Goal: Information Seeking & Learning: Learn about a topic

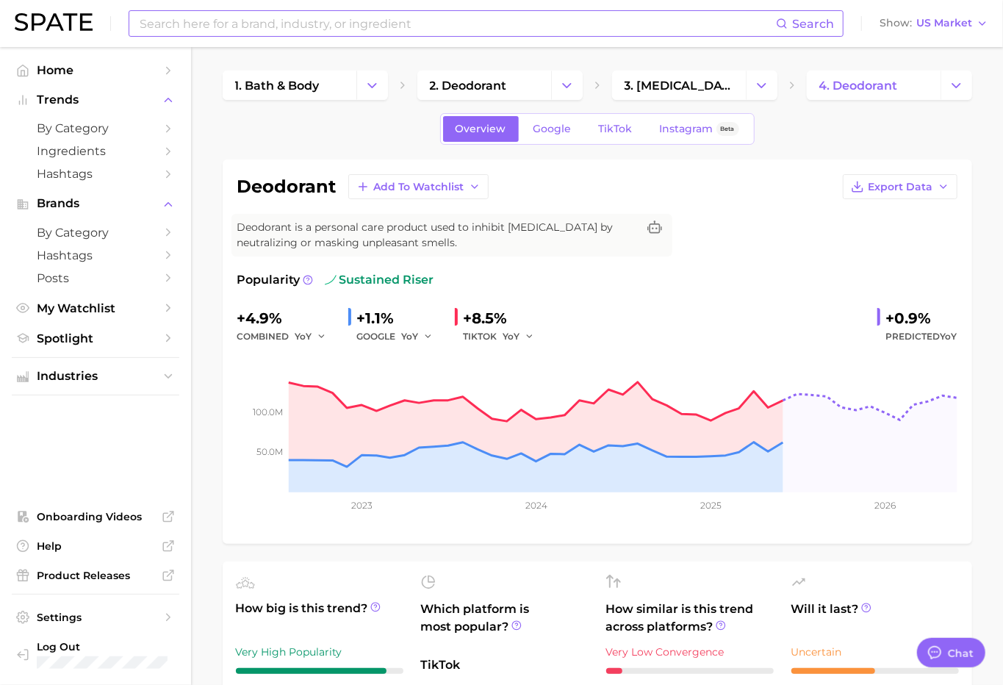
click at [786, 24] on circle at bounding box center [782, 23] width 8 height 8
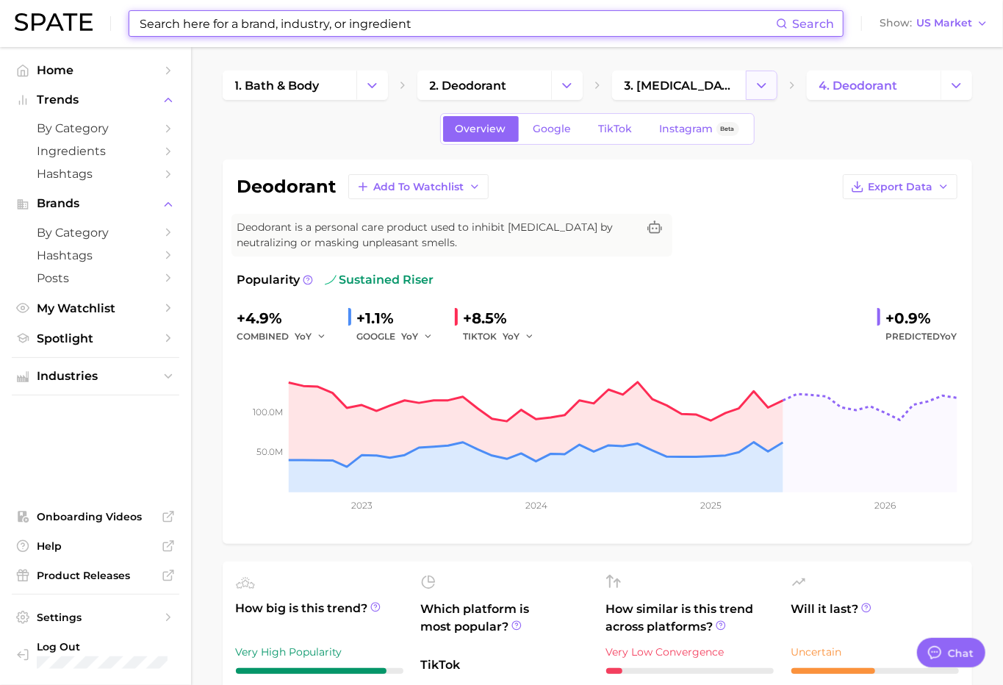
click at [764, 84] on polyline "Change Category" at bounding box center [762, 85] width 8 height 4
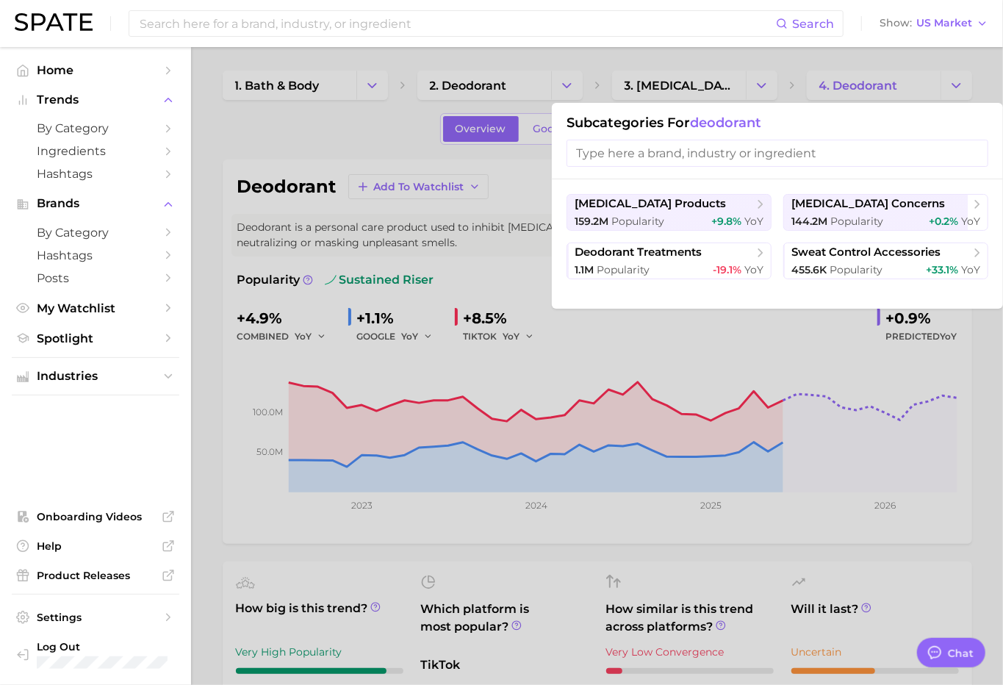
click at [622, 89] on div at bounding box center [501, 342] width 1003 height 685
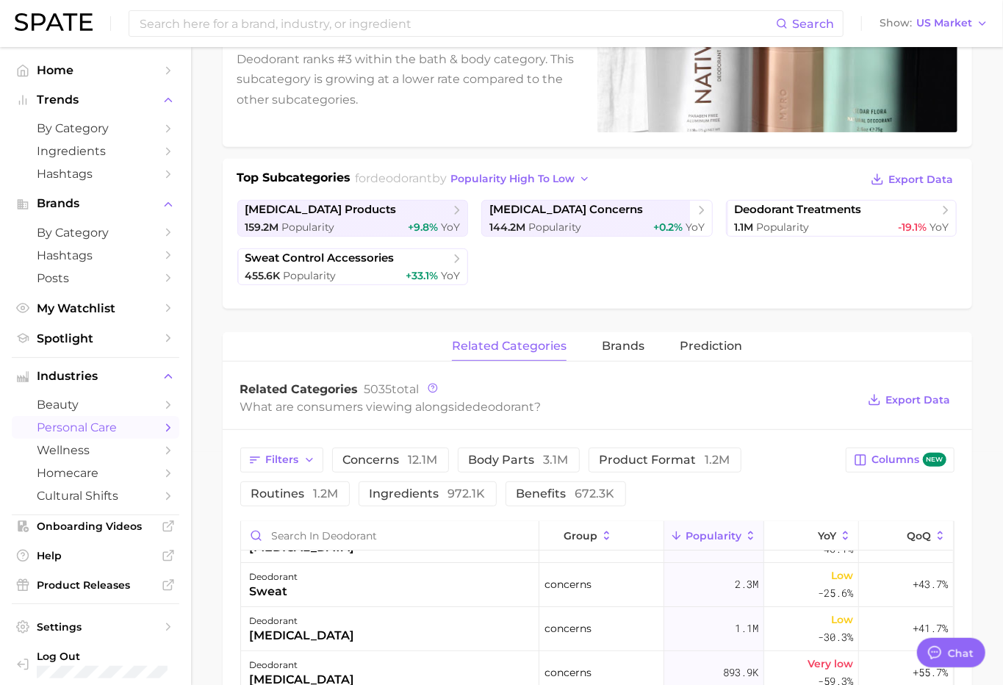
scroll to position [36, 0]
click at [728, 352] on button "Prediction" at bounding box center [711, 346] width 62 height 29
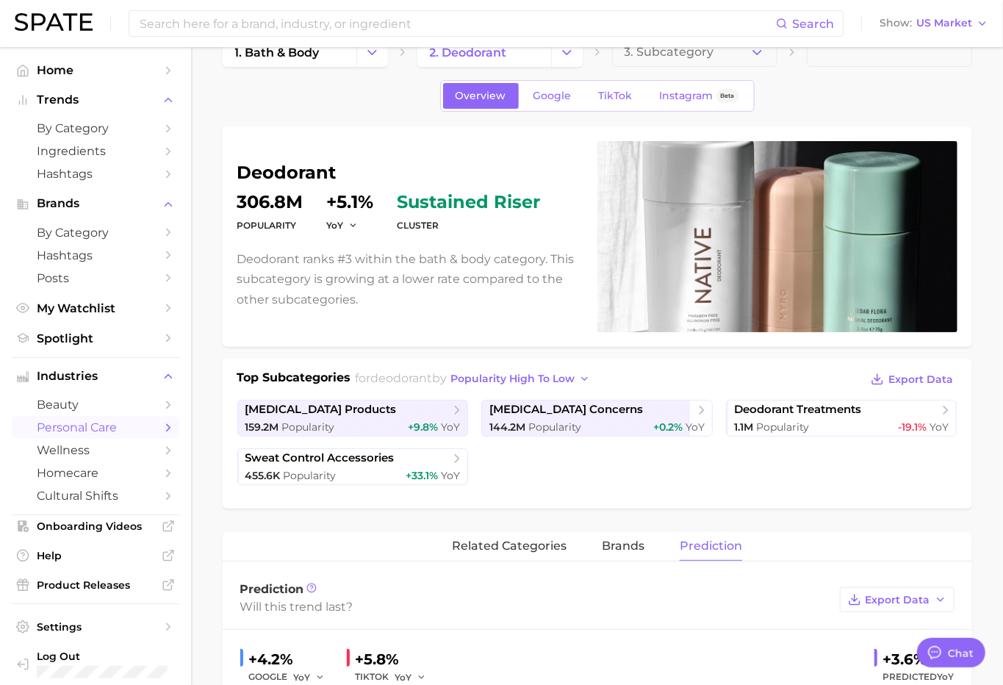
scroll to position [0, 0]
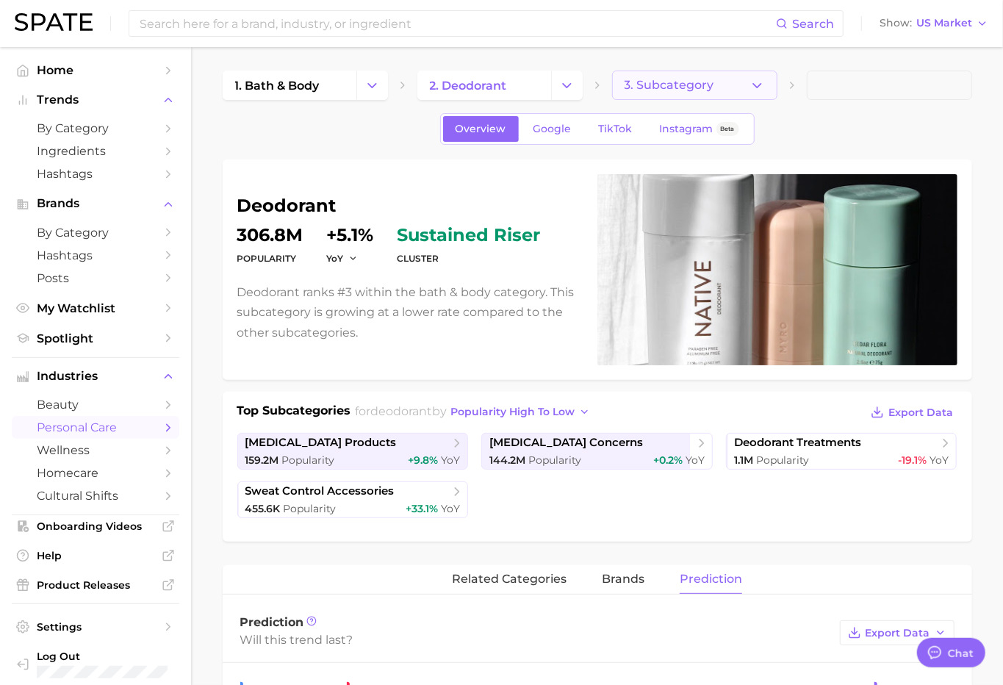
click at [677, 83] on span "3. Subcategory" at bounding box center [670, 85] width 90 height 13
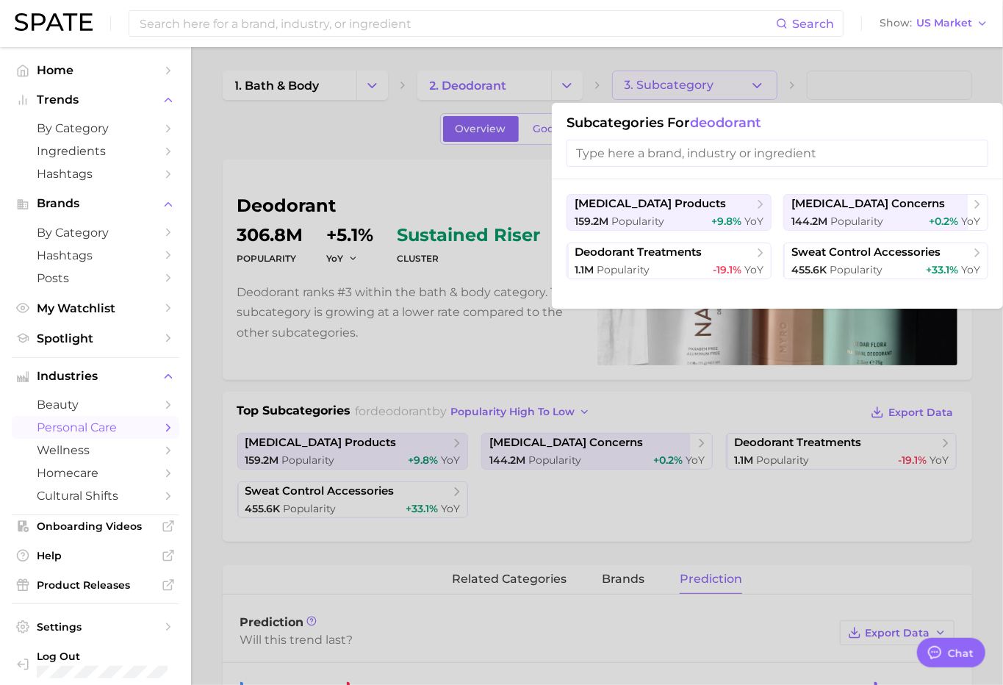
click at [332, 127] on div at bounding box center [501, 342] width 1003 height 685
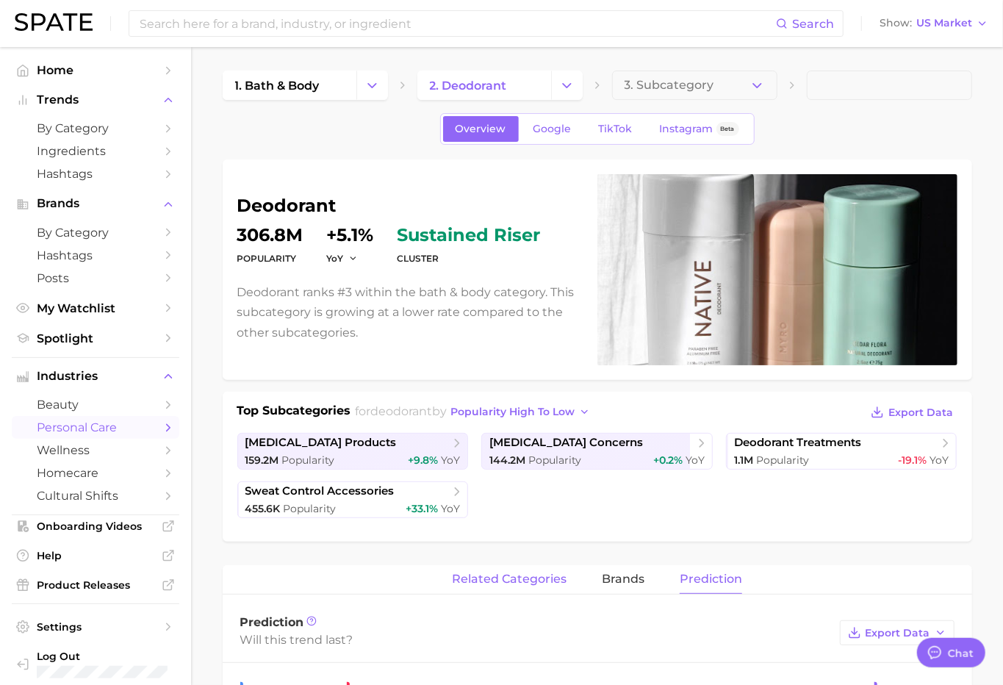
click at [518, 586] on button "related categories" at bounding box center [509, 579] width 115 height 29
click at [650, 90] on span "3. Subcategory" at bounding box center [670, 85] width 90 height 13
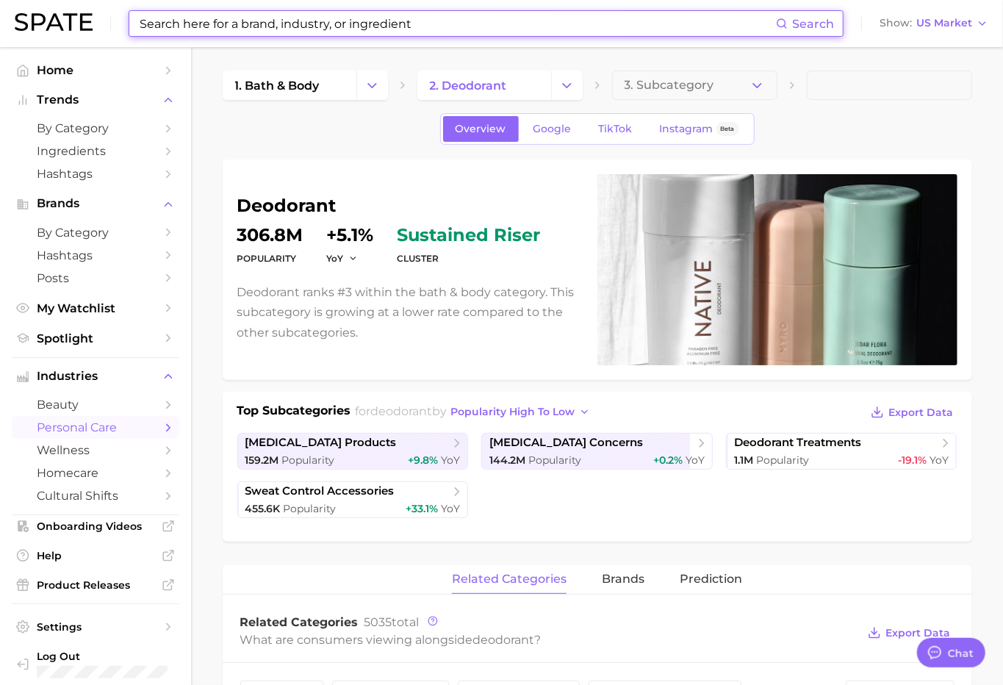
click at [472, 26] on input at bounding box center [457, 23] width 638 height 25
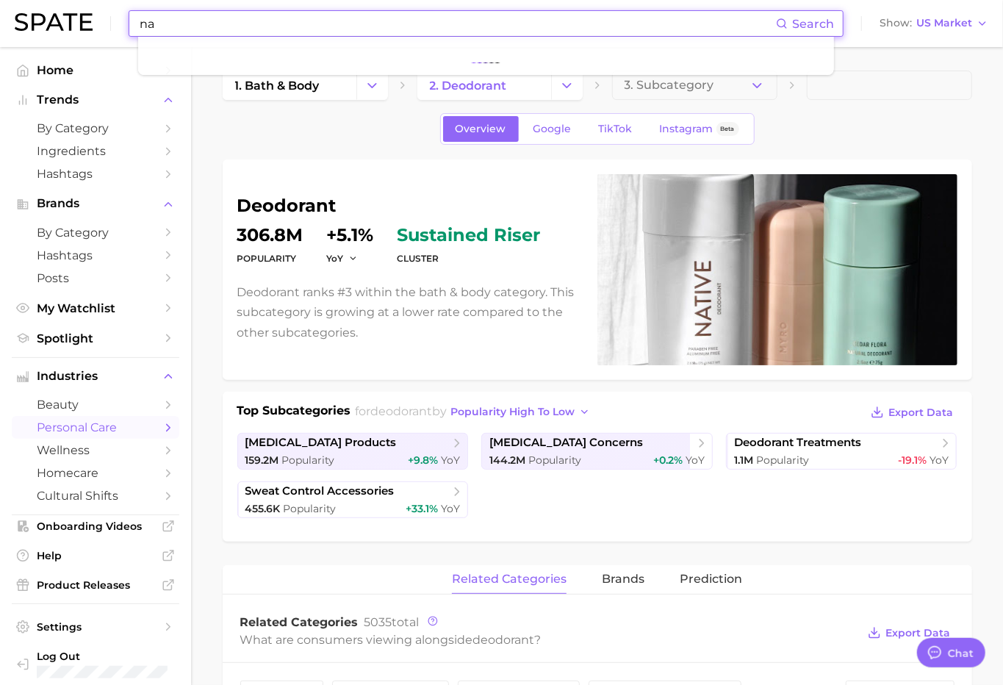
type input "n"
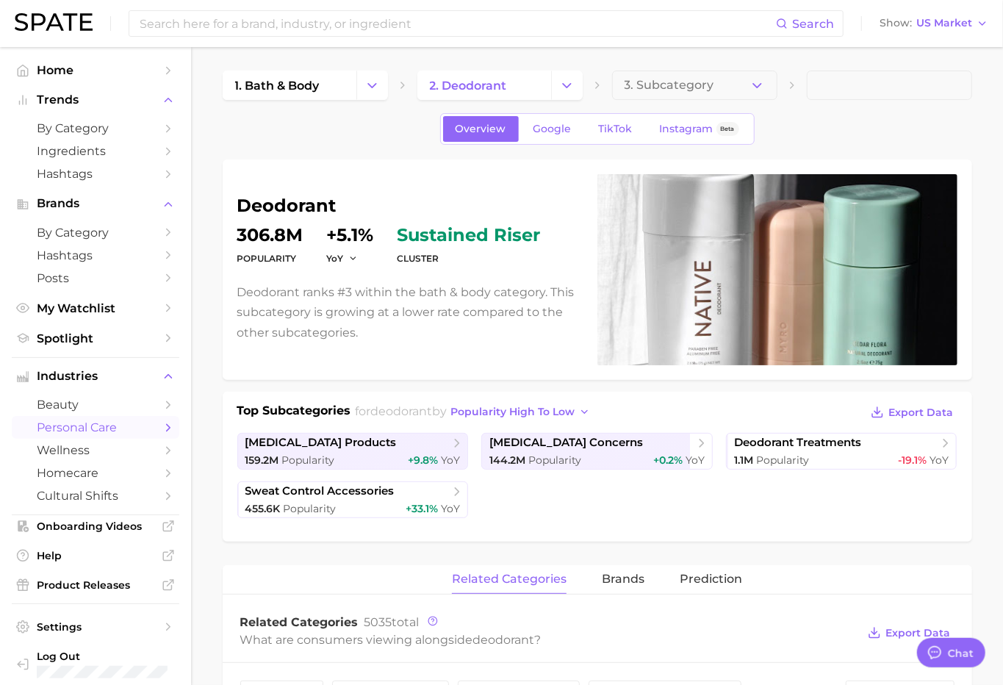
click at [420, 234] on span "sustained riser" at bounding box center [469, 235] width 143 height 18
click at [556, 128] on span "Google" at bounding box center [553, 129] width 38 height 12
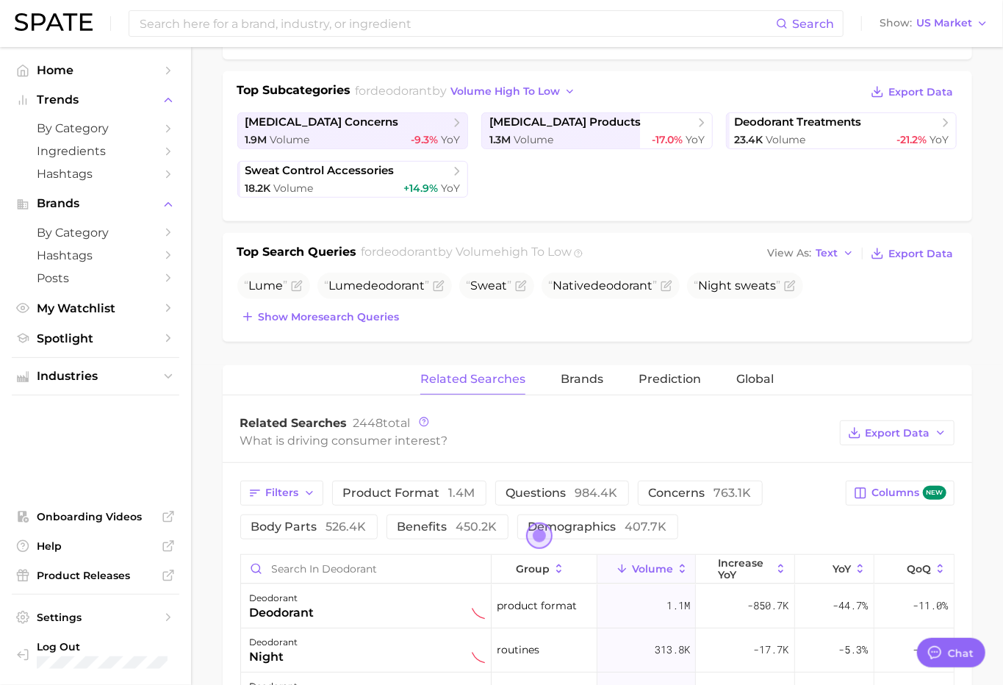
scroll to position [282, 0]
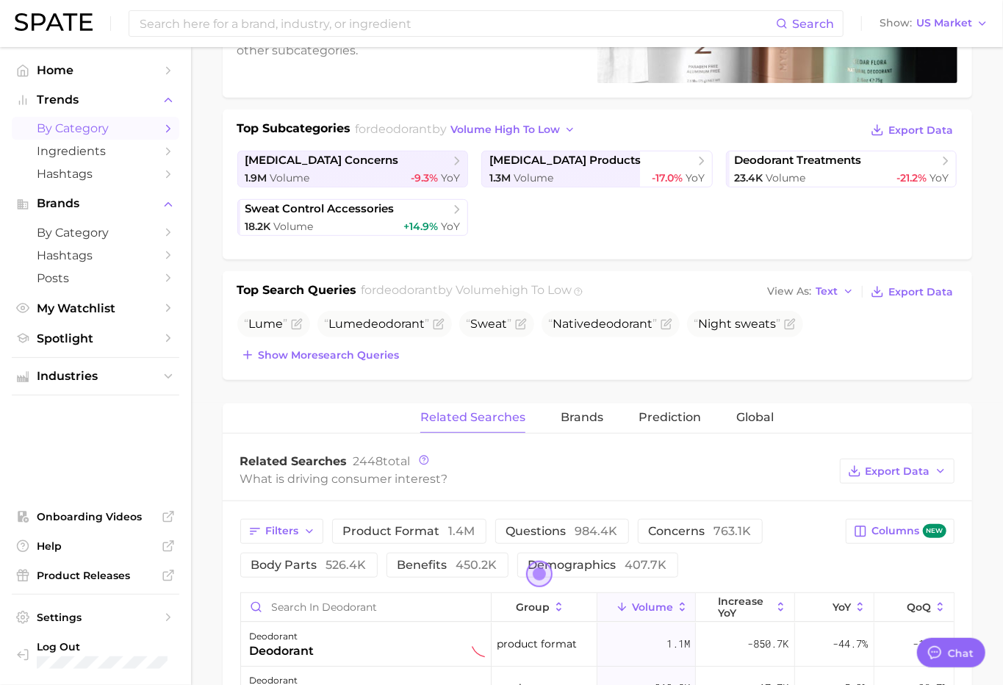
click at [69, 133] on span "by Category" at bounding box center [96, 128] width 118 height 14
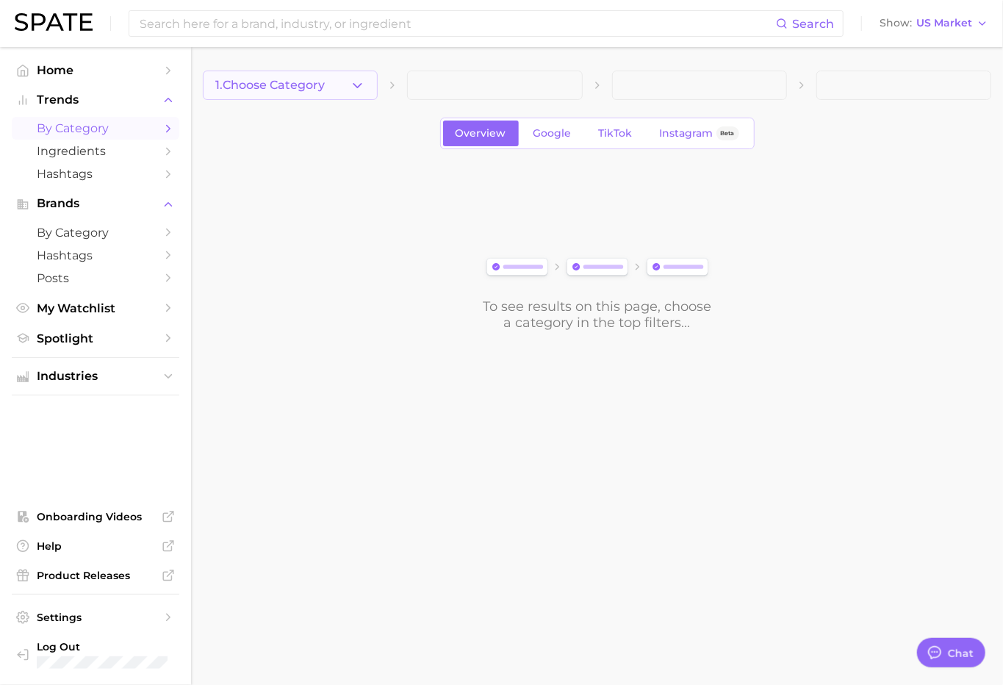
click at [332, 86] on button "1. Choose Category" at bounding box center [290, 85] width 175 height 29
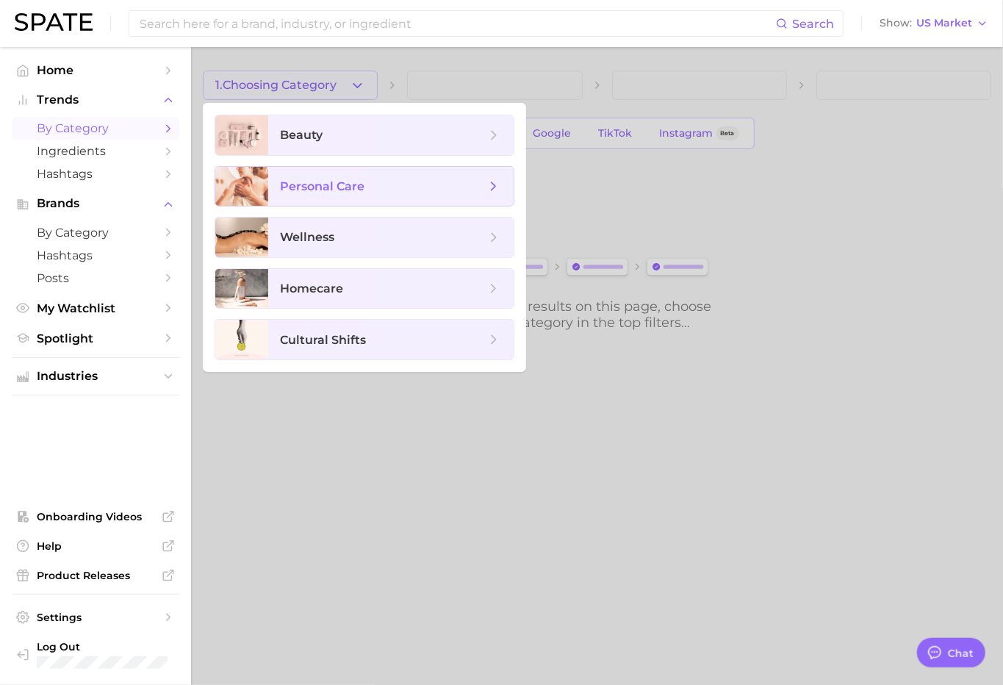
click at [348, 169] on span "personal care" at bounding box center [390, 187] width 245 height 40
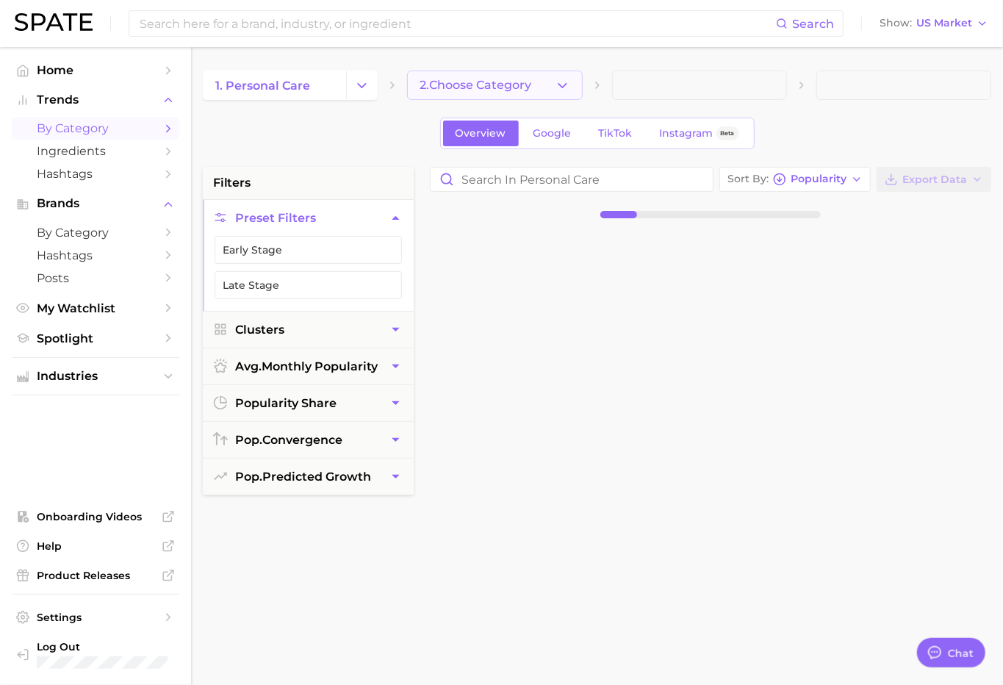
click at [475, 85] on span "2. Choose Category" at bounding box center [476, 85] width 112 height 13
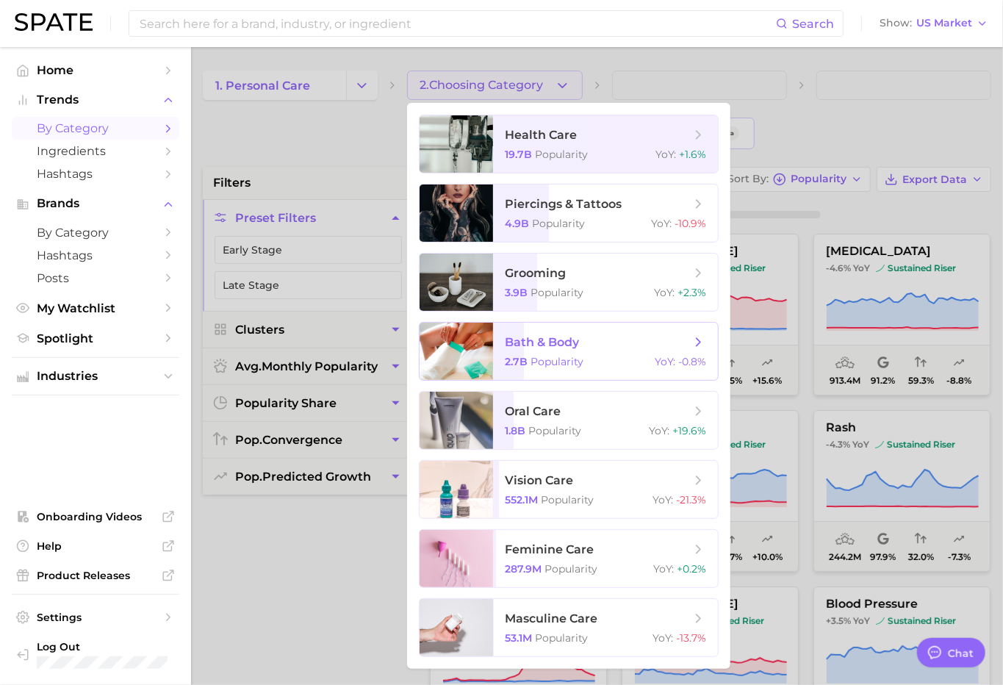
click at [522, 351] on span "bath & body 2.7b Popularity YoY : -0.8%" at bounding box center [605, 351] width 225 height 57
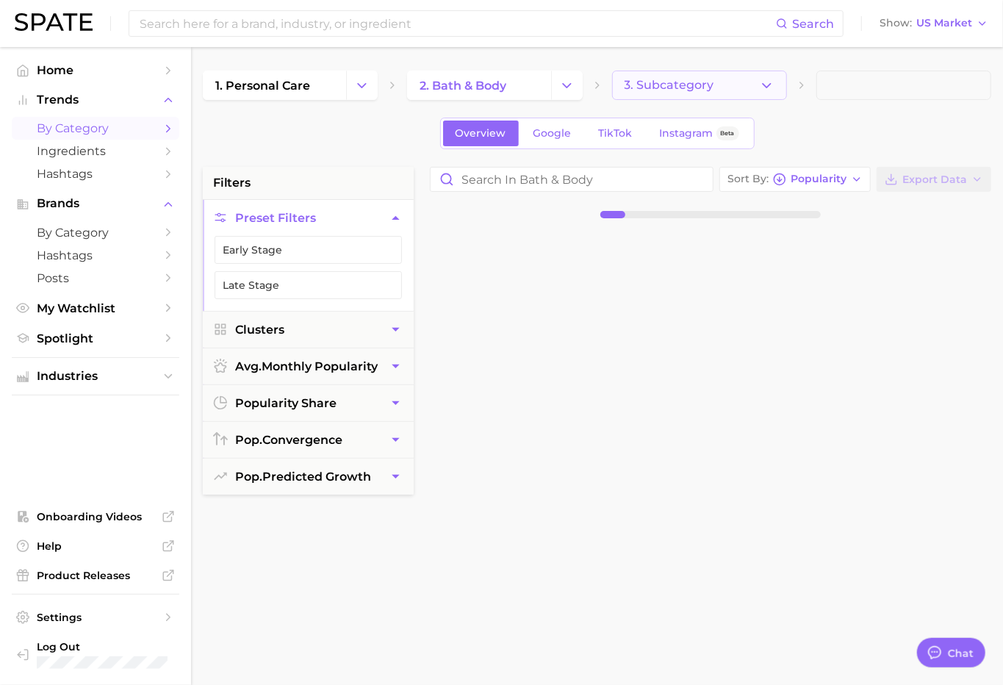
click at [661, 87] on span "3. Subcategory" at bounding box center [670, 85] width 90 height 13
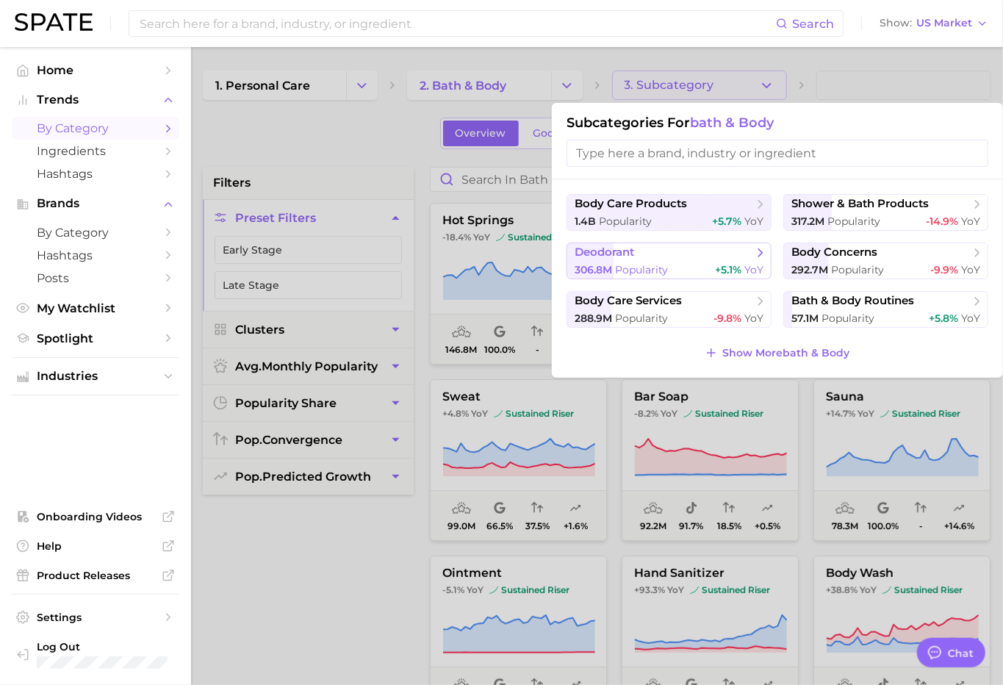
click at [647, 269] on span "Popularity" at bounding box center [641, 269] width 53 height 13
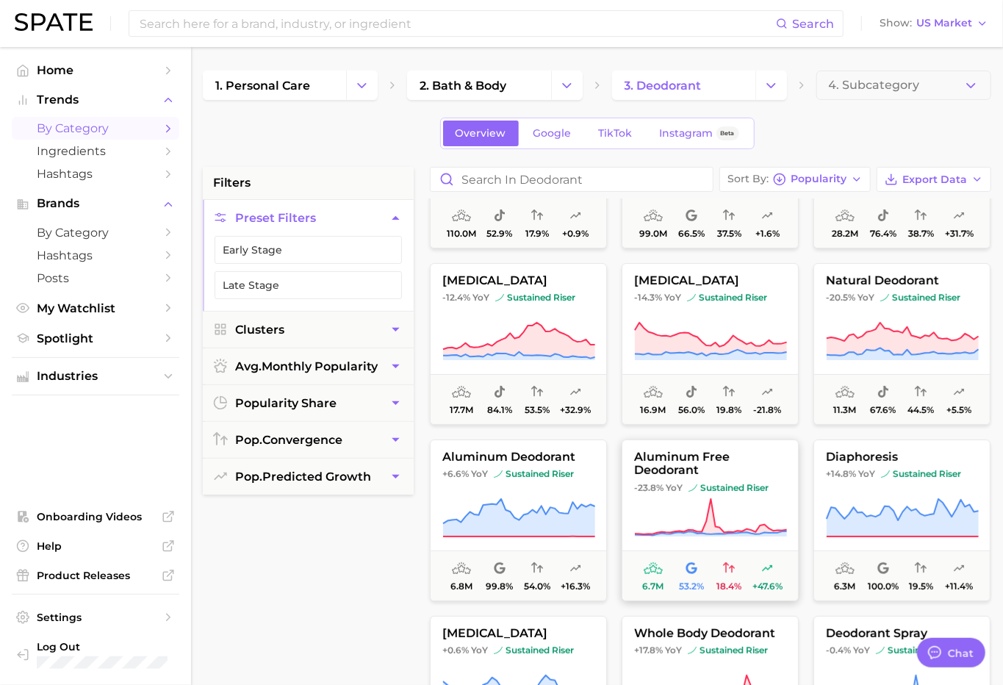
scroll to position [110, 0]
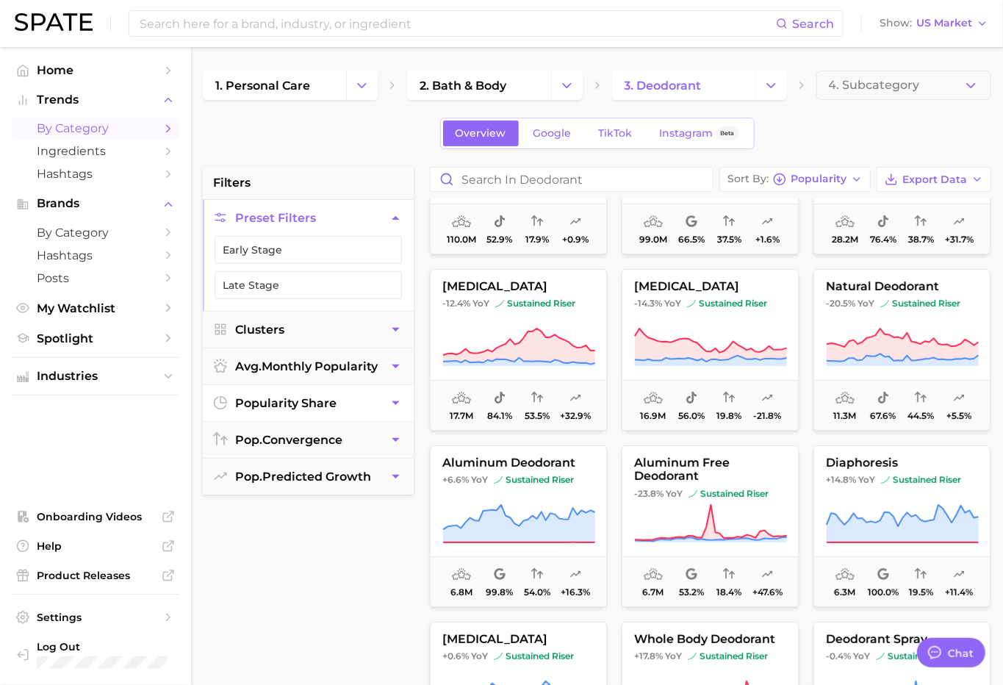
click at [331, 398] on span "popularity share" at bounding box center [285, 403] width 101 height 14
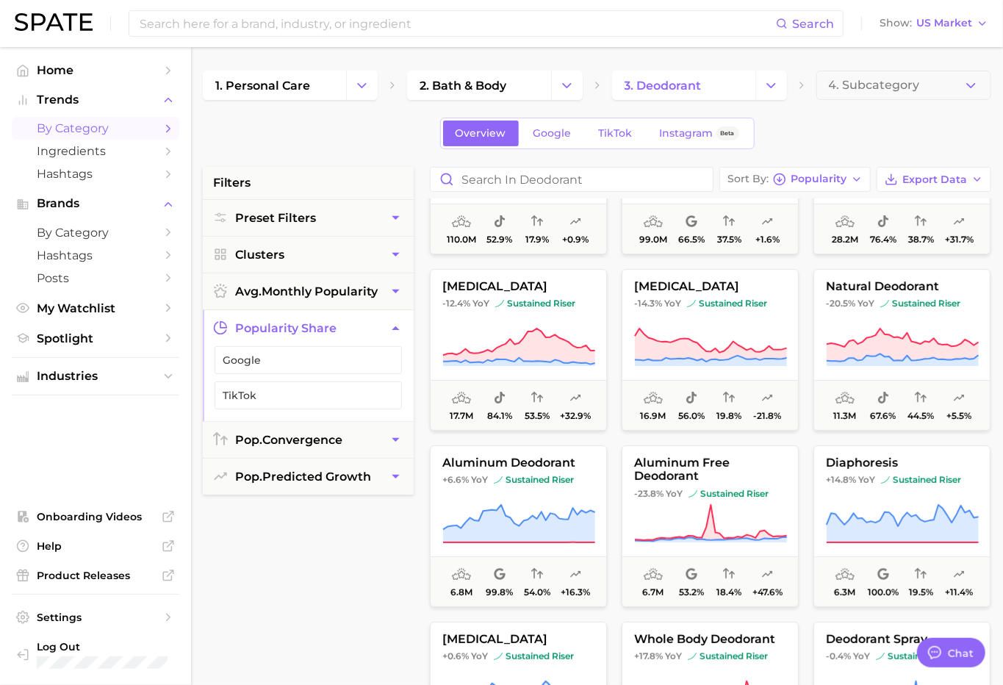
click at [374, 323] on button "popularity share" at bounding box center [308, 328] width 211 height 36
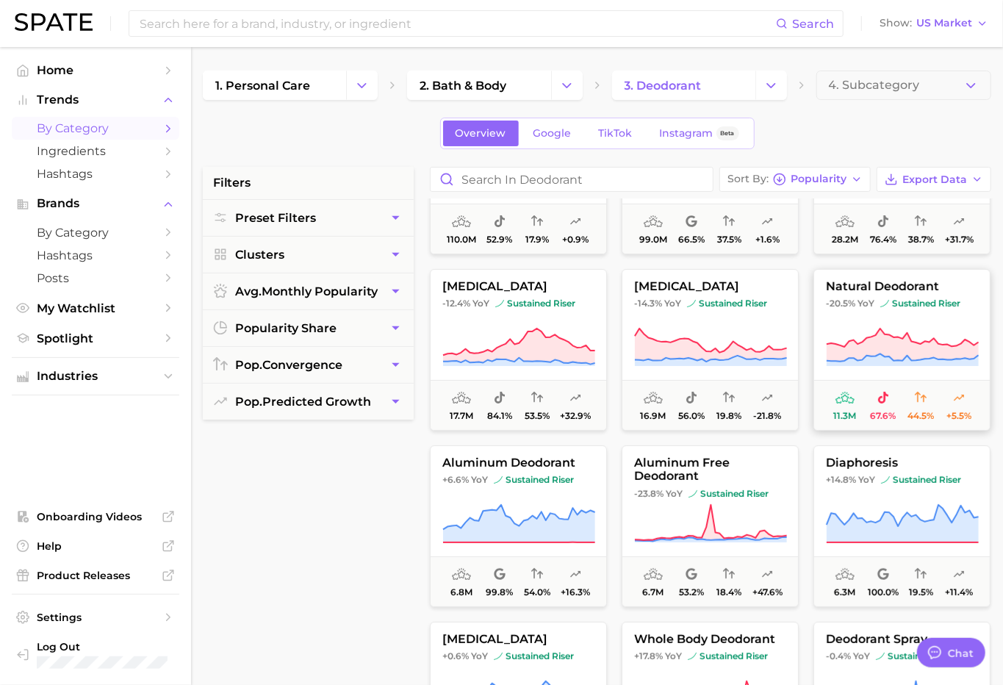
click at [905, 317] on button "natural deodorant -20.5% YoY sustained riser 11.3m 67.6% 44.5% +5.5%" at bounding box center [902, 350] width 177 height 162
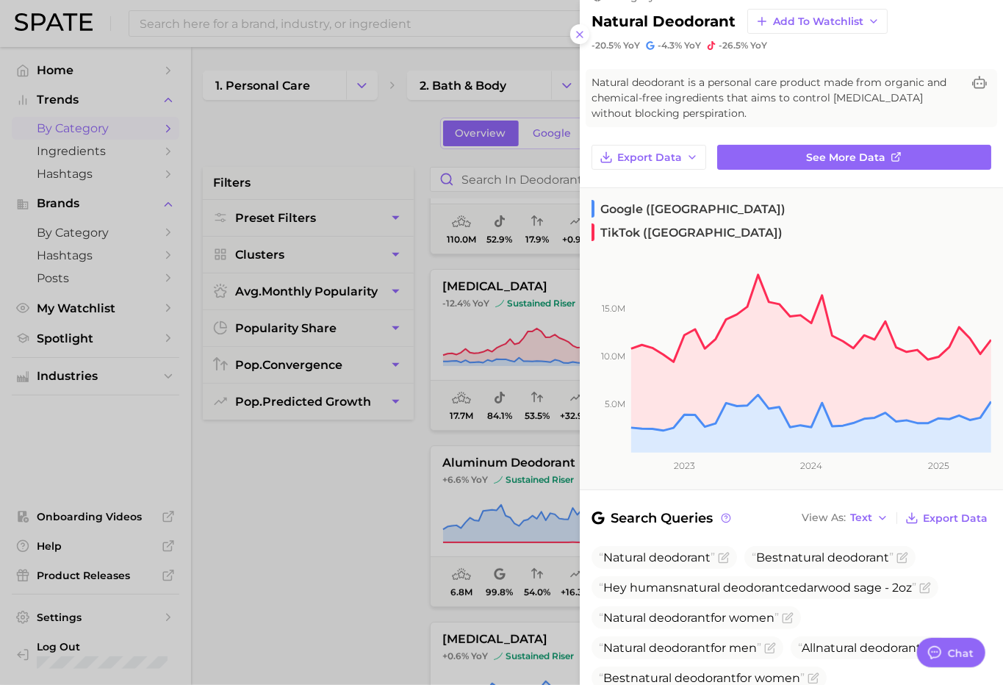
scroll to position [0, 0]
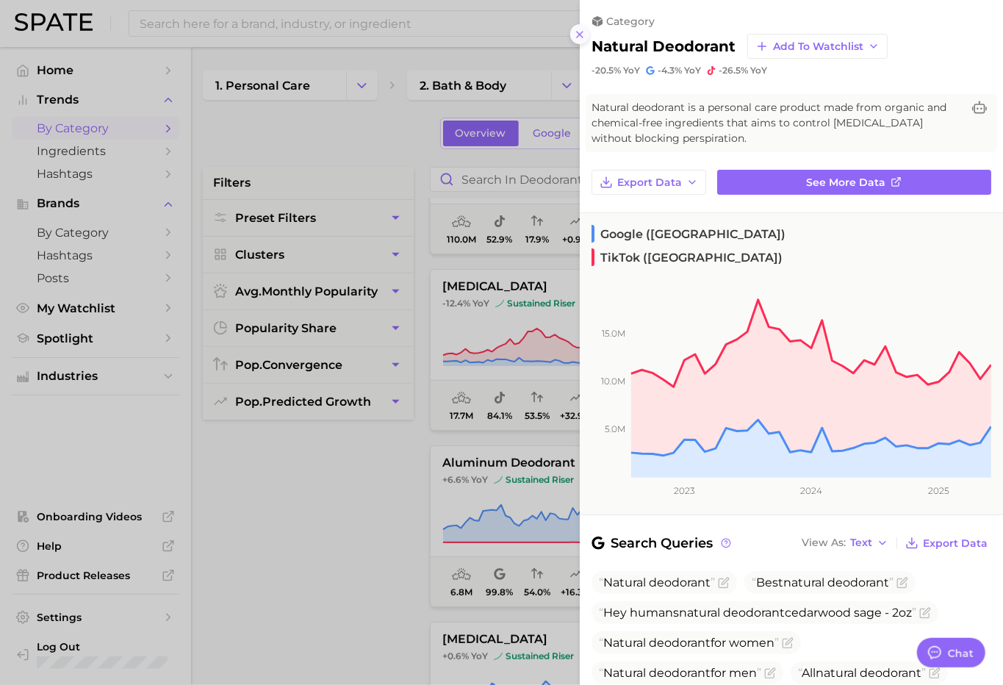
click at [574, 29] on icon at bounding box center [580, 35] width 12 height 12
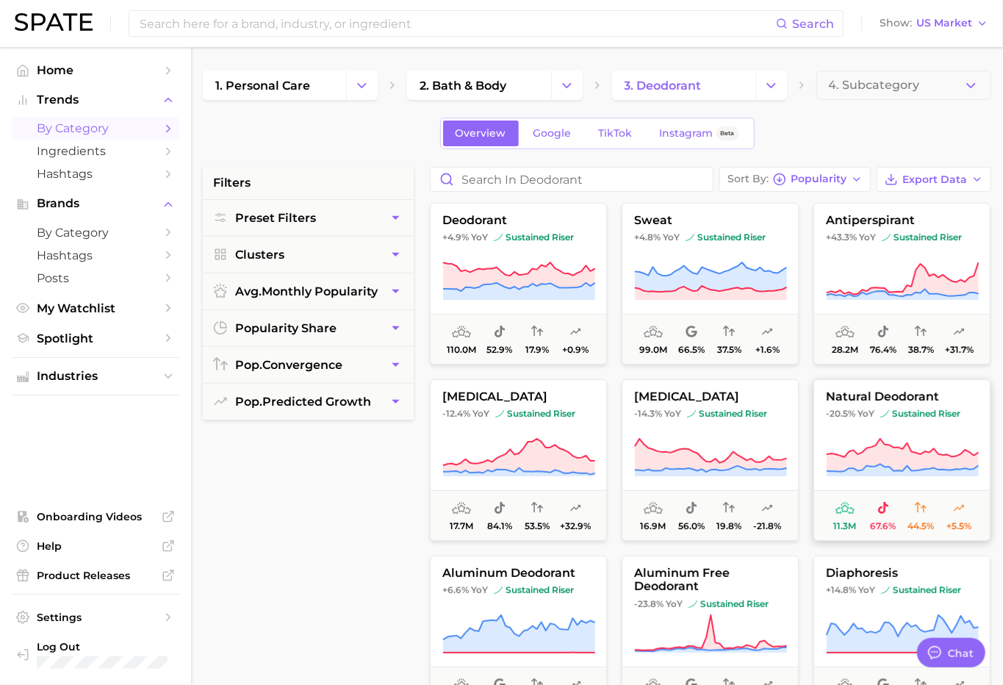
click at [889, 469] on icon at bounding box center [903, 470] width 152 height 12
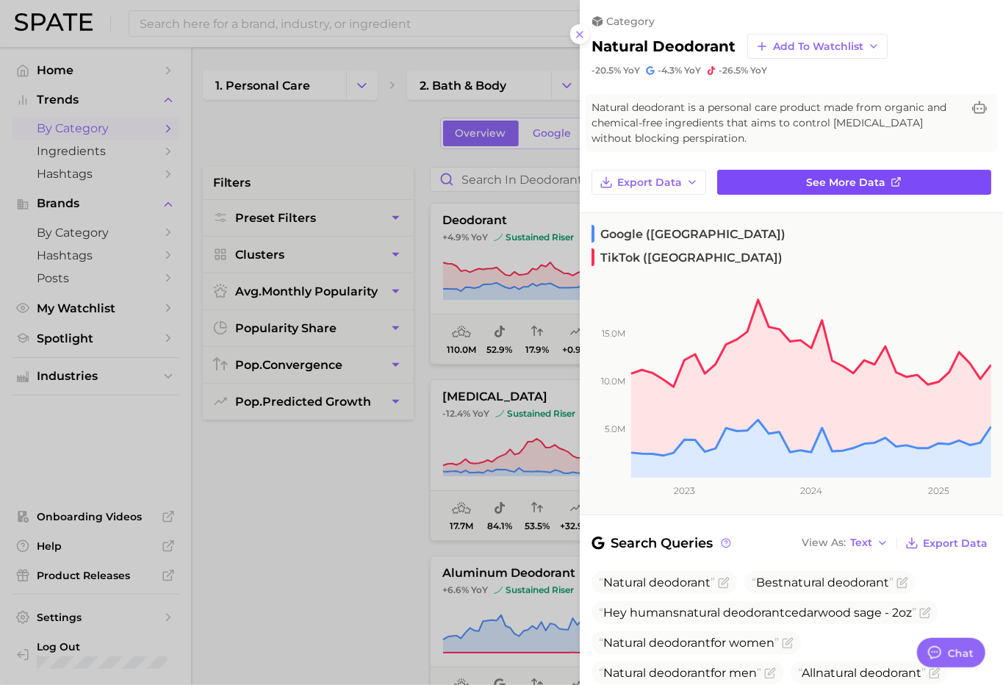
click at [852, 185] on span "See more data" at bounding box center [846, 182] width 79 height 12
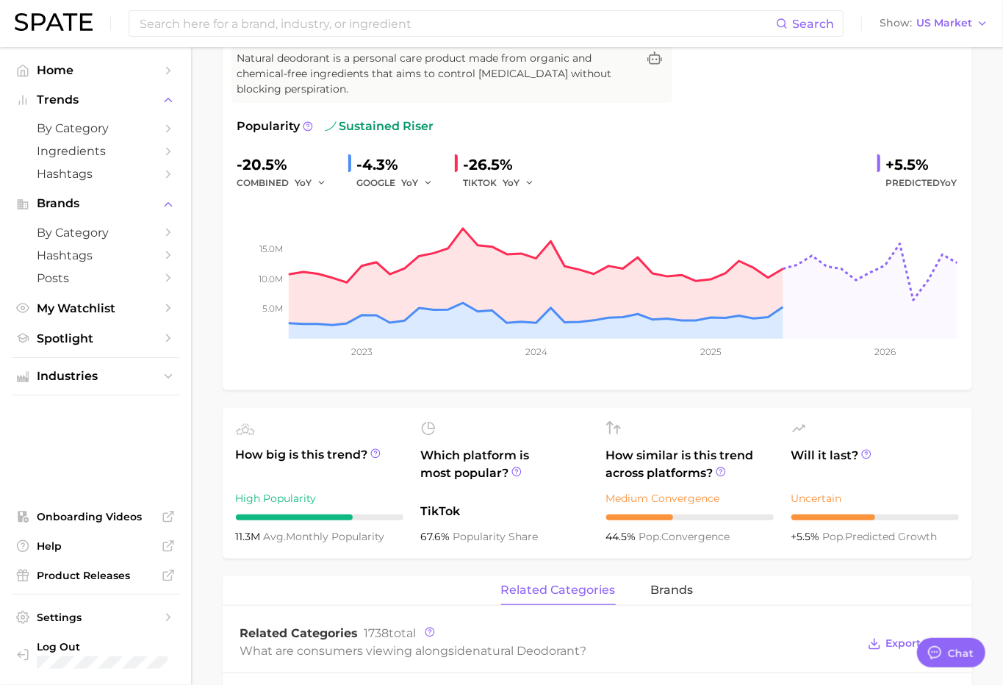
scroll to position [136, 0]
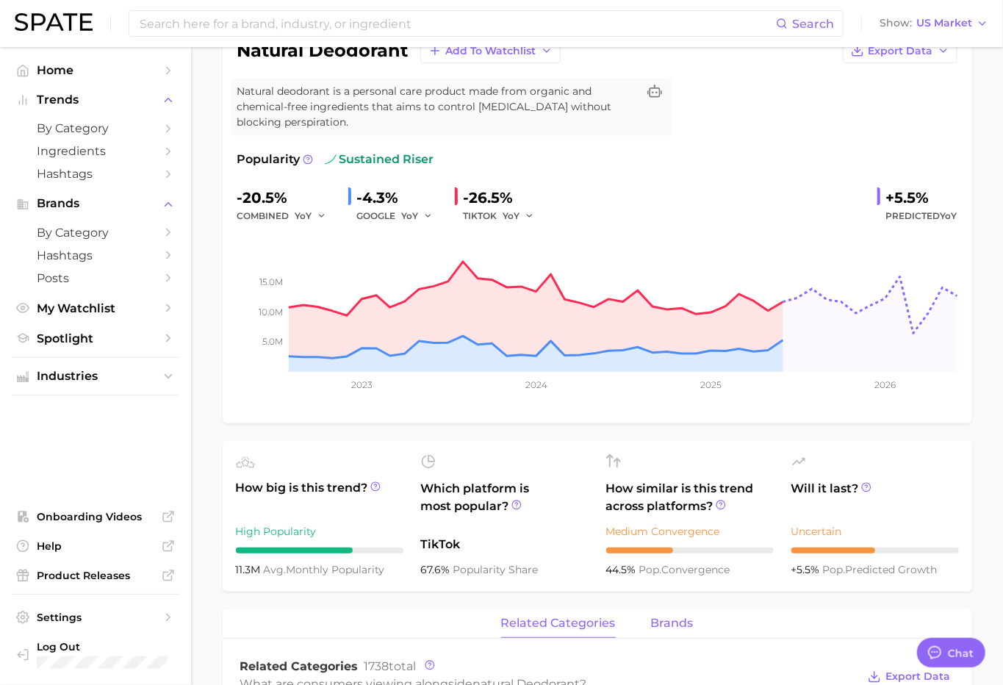
click at [669, 618] on span "brands" at bounding box center [672, 623] width 43 height 13
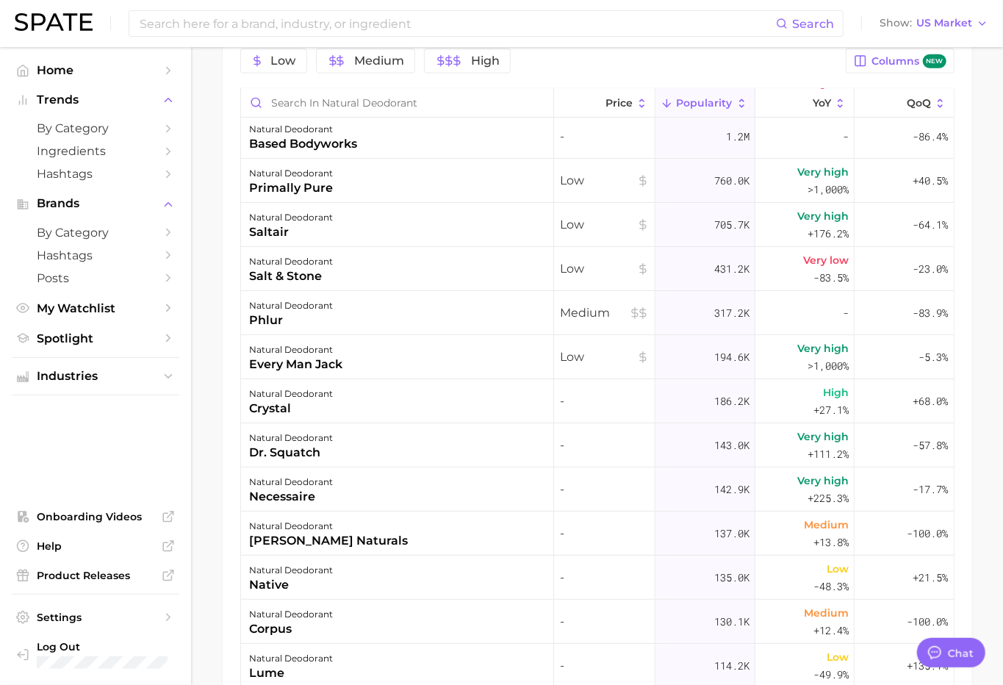
scroll to position [47, 0]
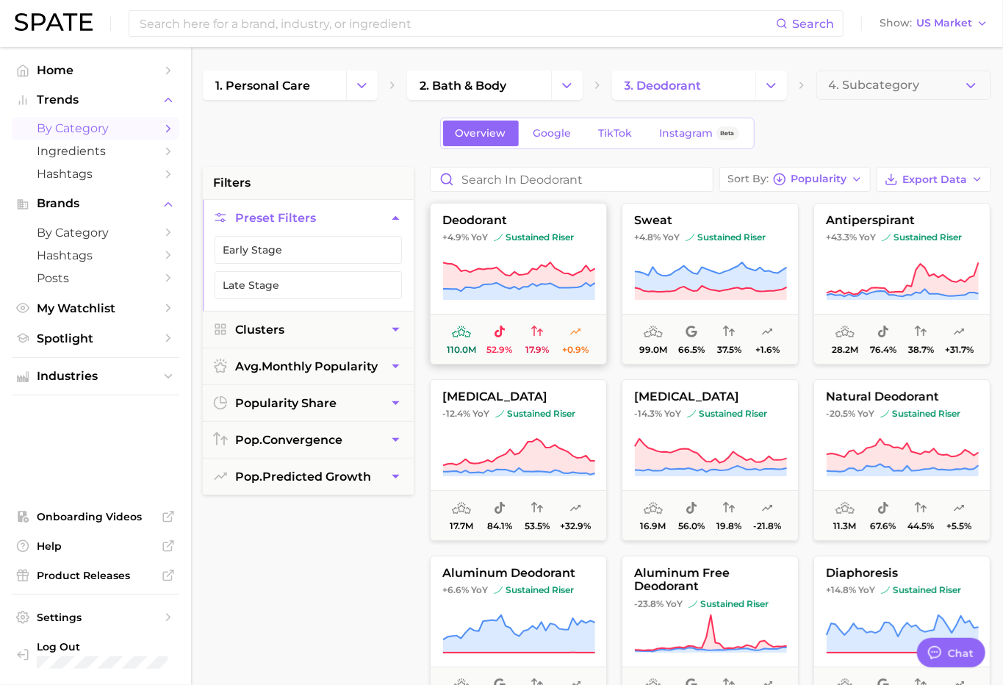
click at [530, 265] on icon at bounding box center [518, 281] width 153 height 41
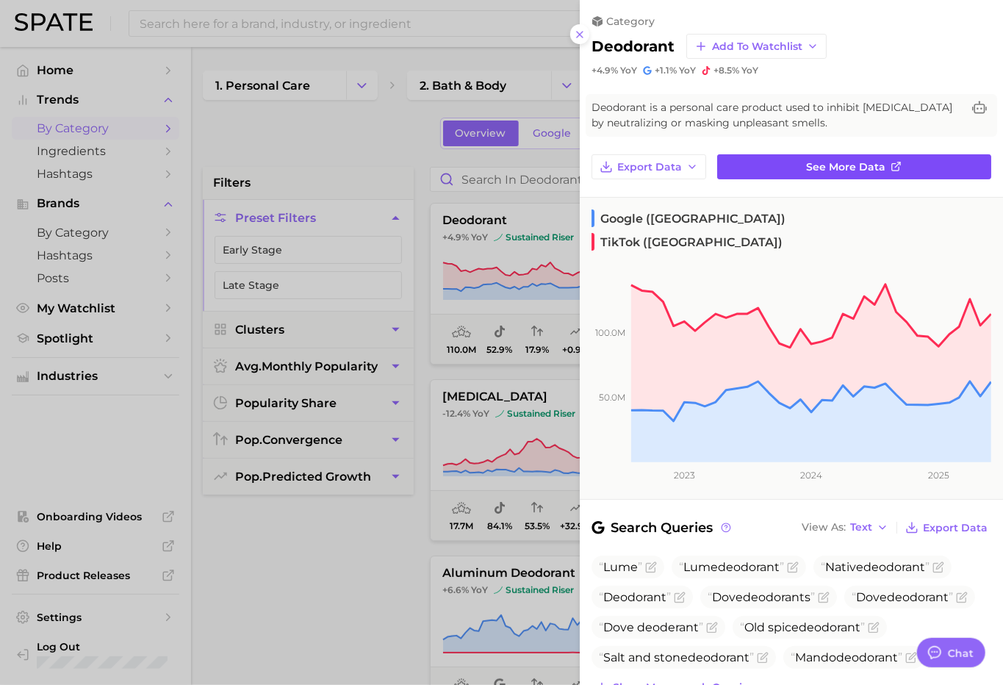
click at [800, 168] on link "See more data" at bounding box center [854, 166] width 274 height 25
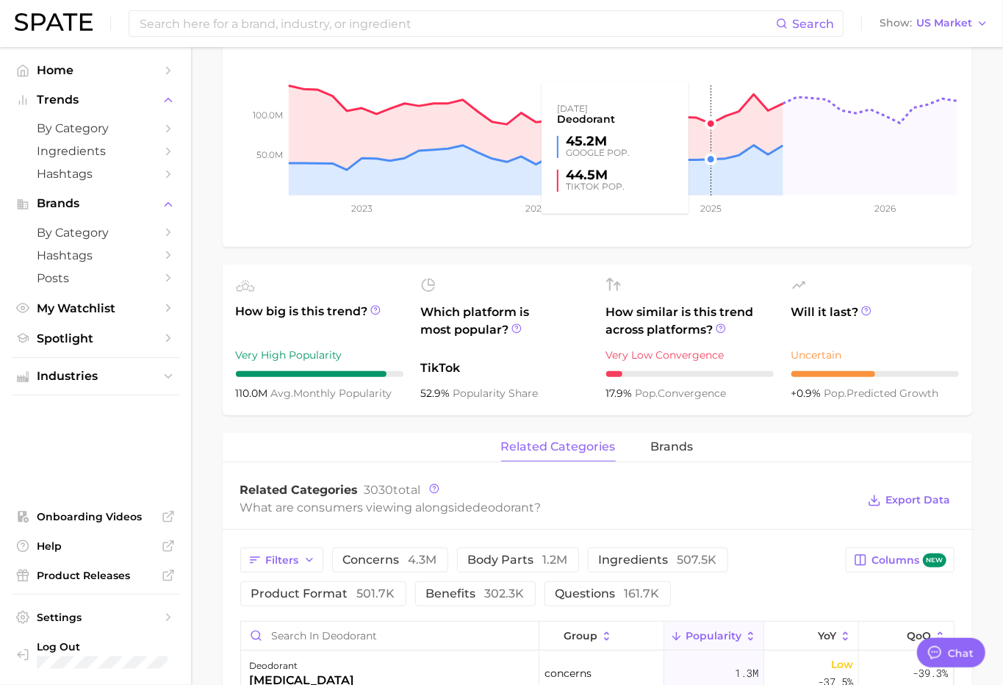
scroll to position [392, 0]
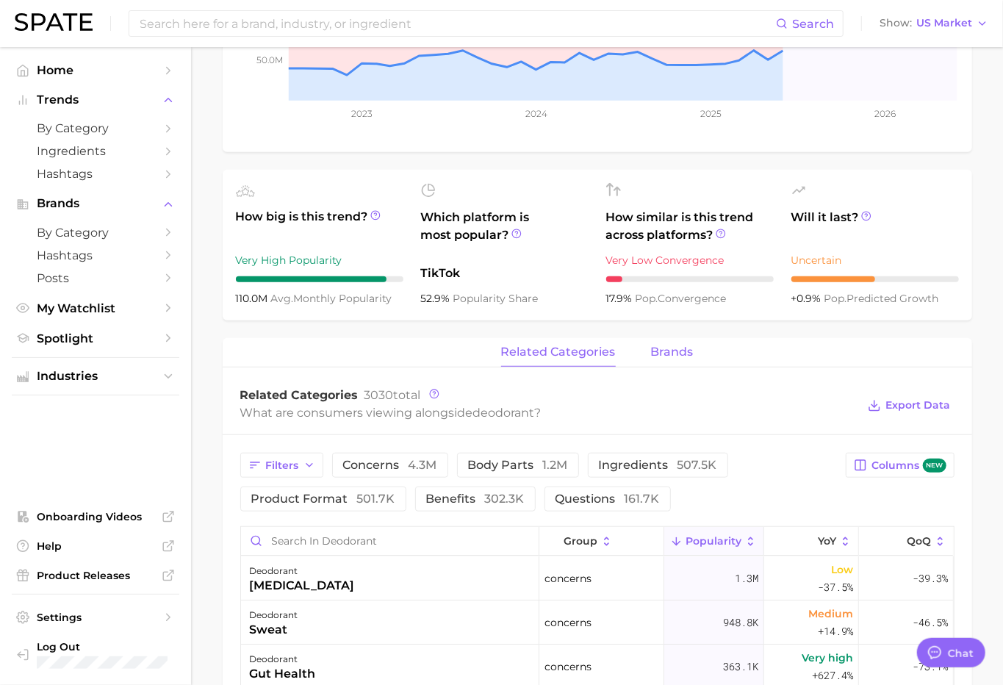
click at [676, 345] on span "brands" at bounding box center [672, 351] width 43 height 13
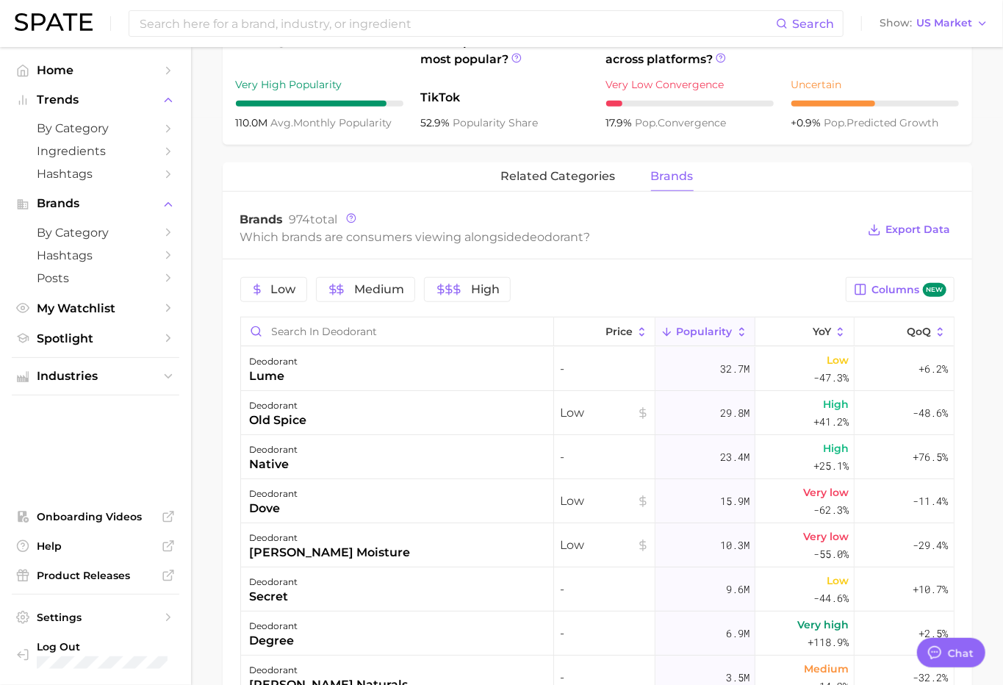
scroll to position [0, 0]
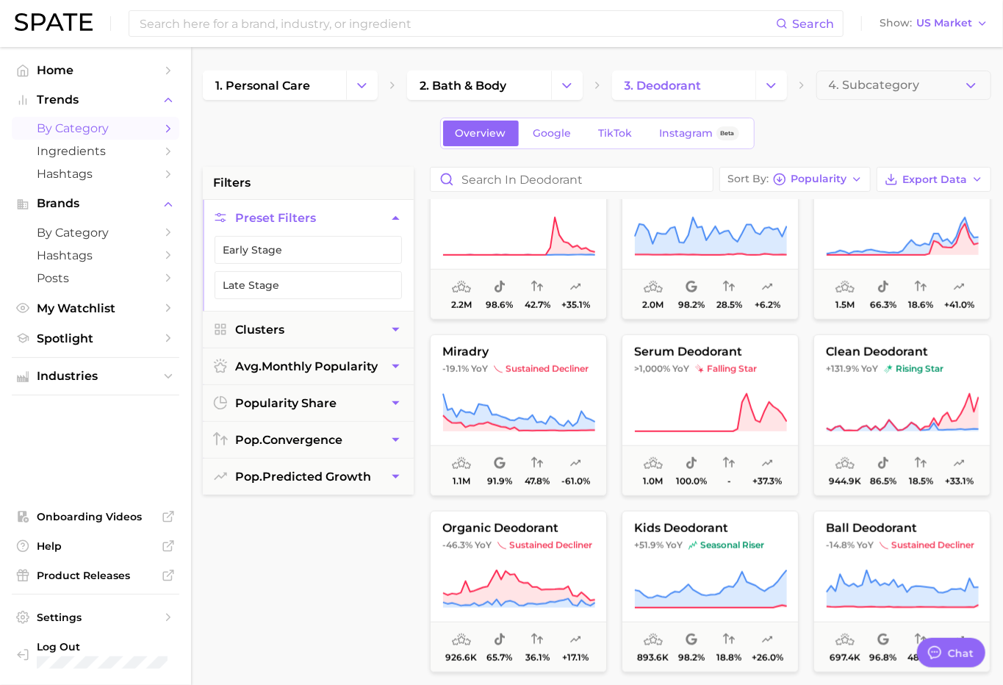
scroll to position [760, 0]
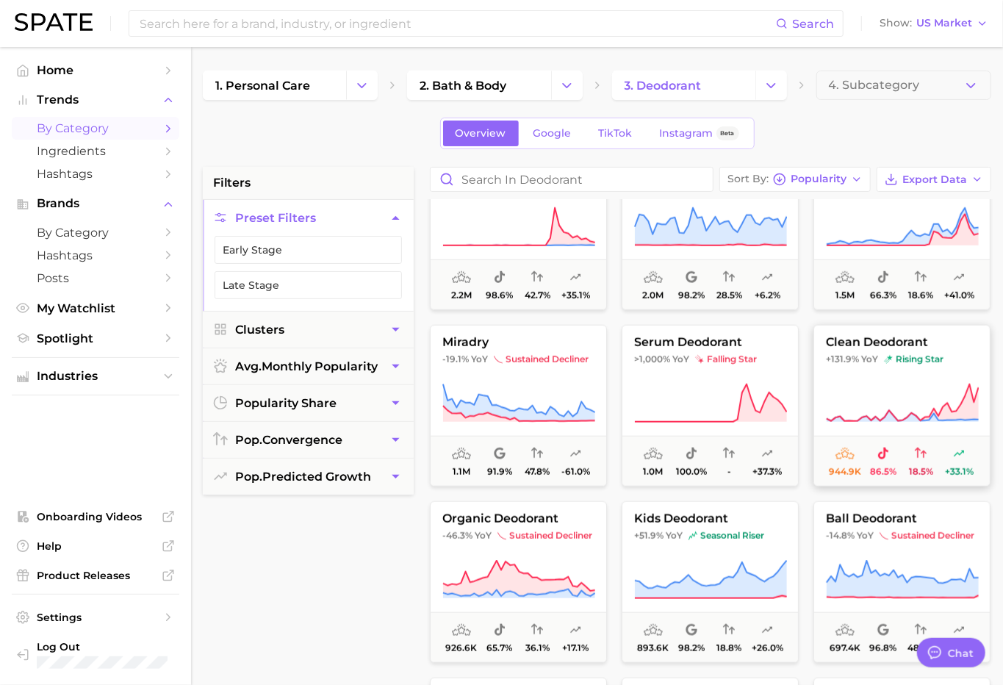
click at [916, 389] on icon at bounding box center [902, 403] width 153 height 41
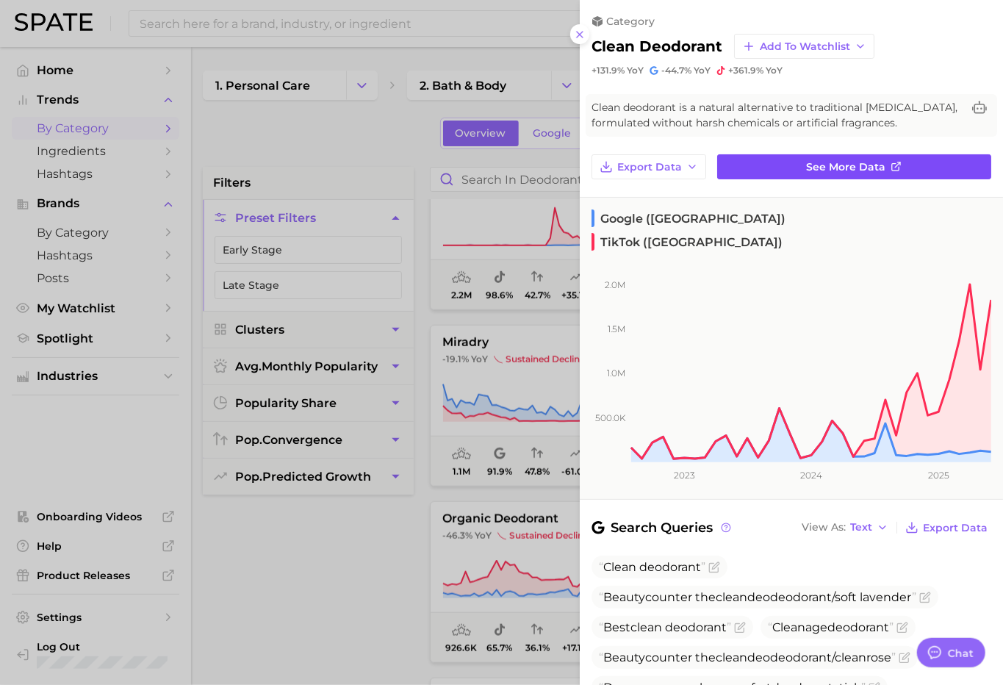
click at [827, 165] on span "See more data" at bounding box center [846, 167] width 79 height 12
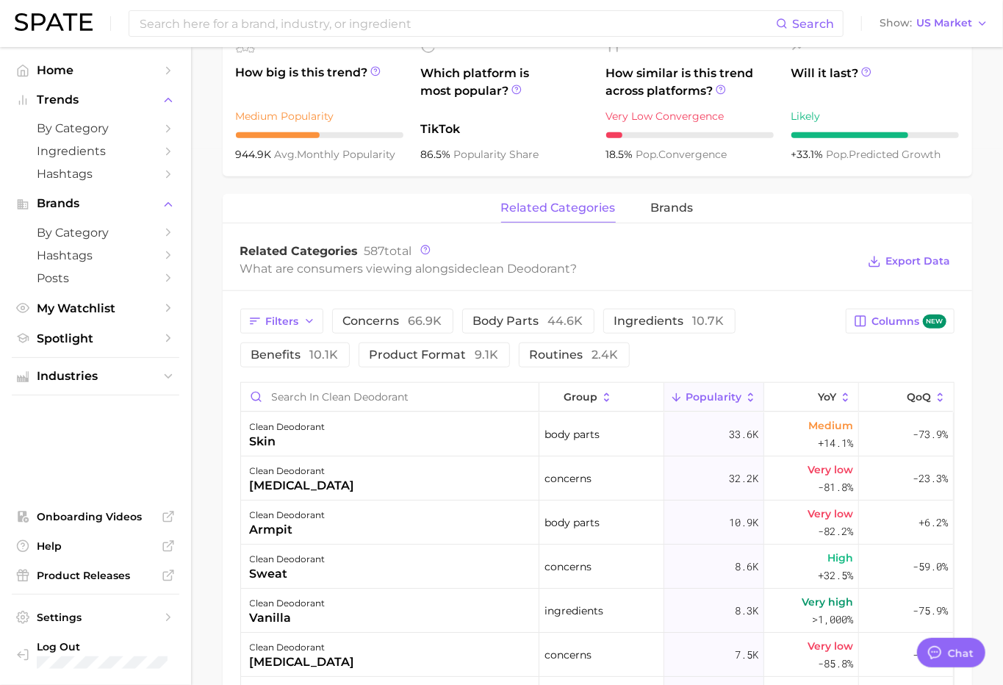
scroll to position [536, 0]
click at [672, 204] on span "brands" at bounding box center [672, 207] width 43 height 13
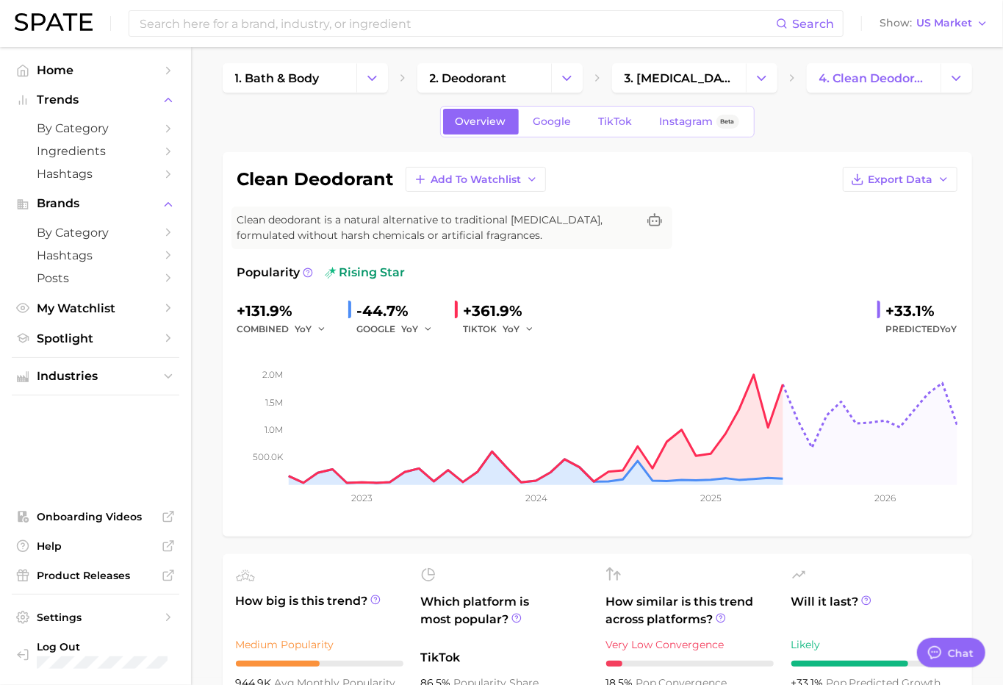
scroll to position [4, 0]
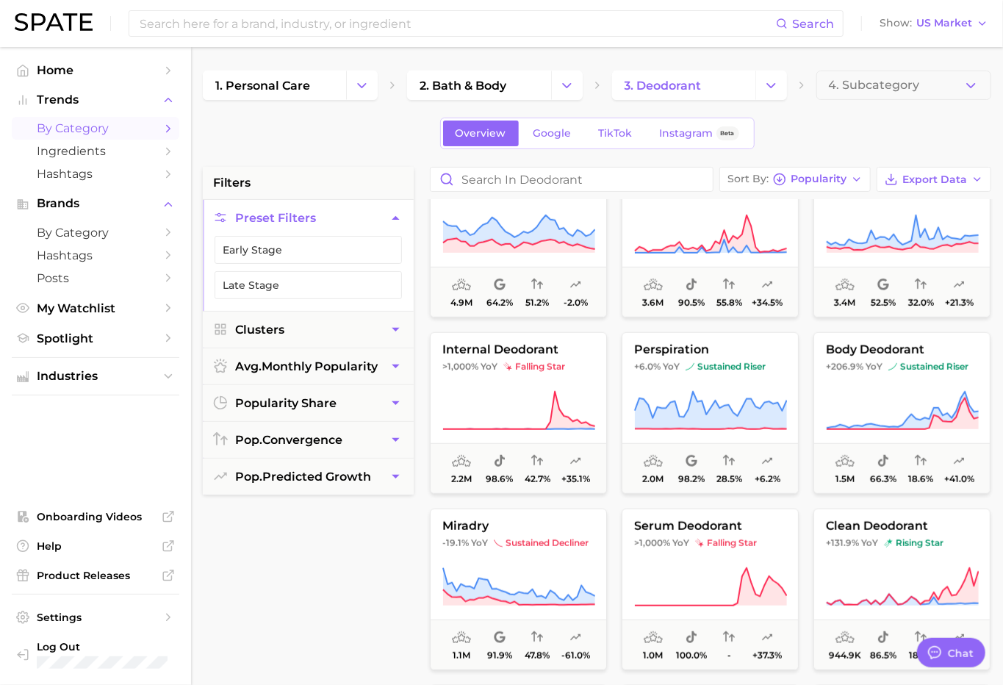
scroll to position [581, 0]
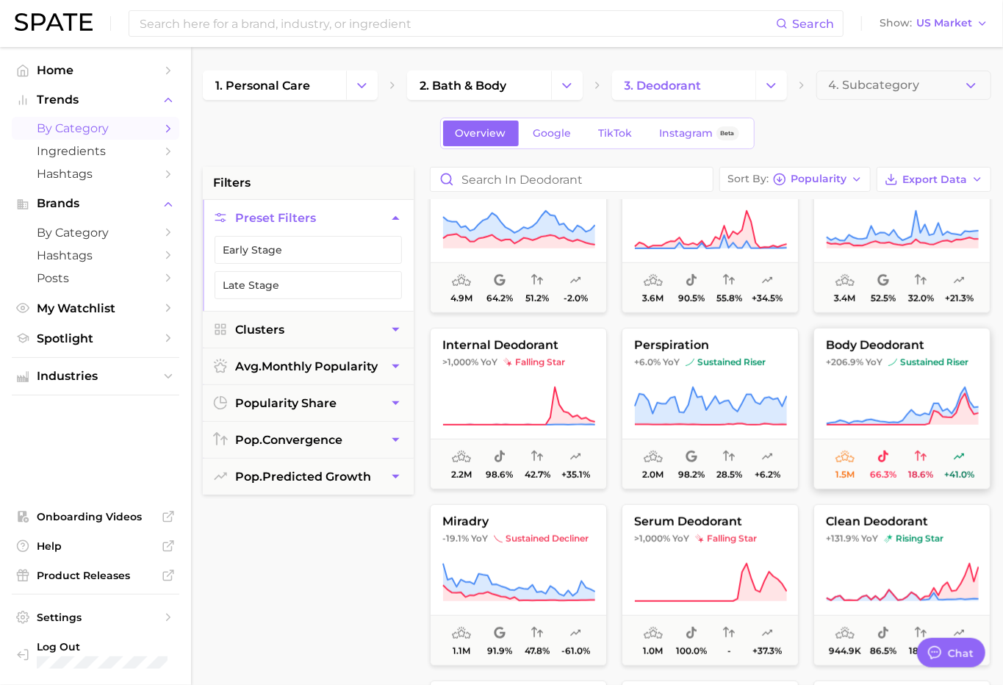
click at [873, 384] on button "body deodorant +206.9% YoY sustained riser 1.5m 66.3% 18.6% +41.0%" at bounding box center [902, 409] width 177 height 162
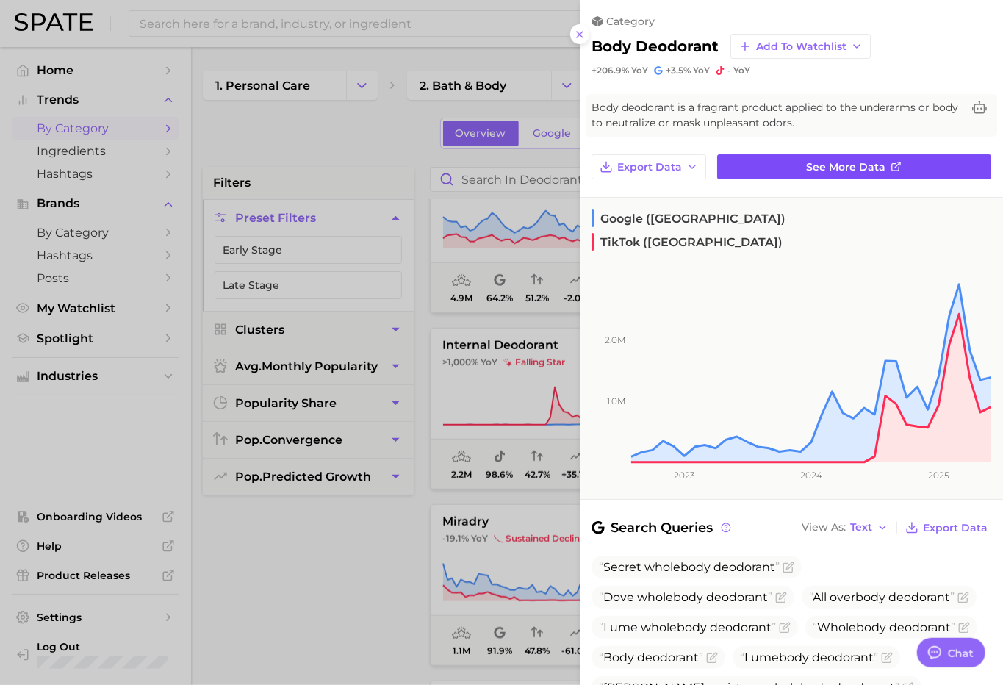
click at [859, 164] on span "See more data" at bounding box center [846, 167] width 79 height 12
